Goal: Task Accomplishment & Management: Use online tool/utility

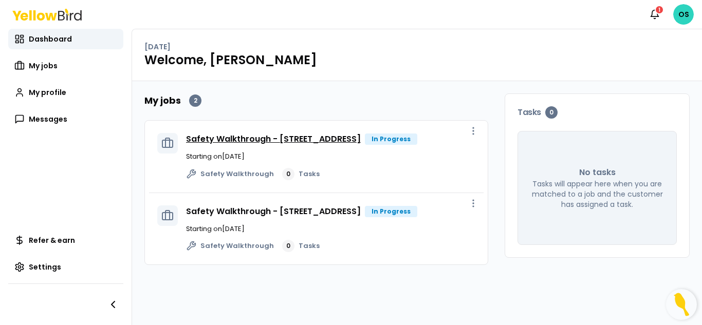
click at [306, 145] on link "Safety Walkthrough - [STREET_ADDRESS]" at bounding box center [273, 139] width 175 height 12
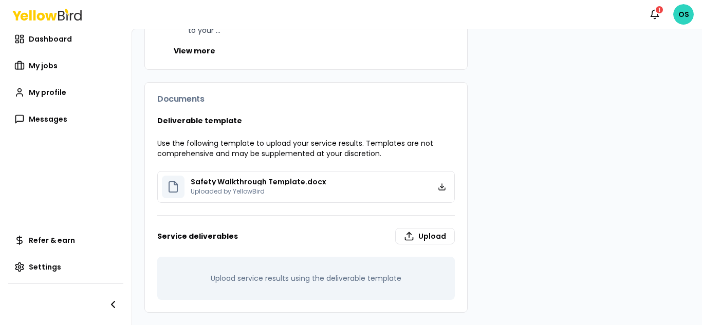
scroll to position [454, 0]
click at [420, 236] on label "Upload" at bounding box center [425, 236] width 60 height 16
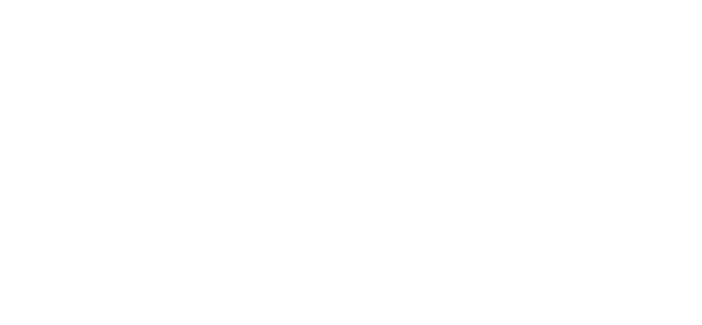
type input "**********"
